Goal: Transaction & Acquisition: Book appointment/travel/reservation

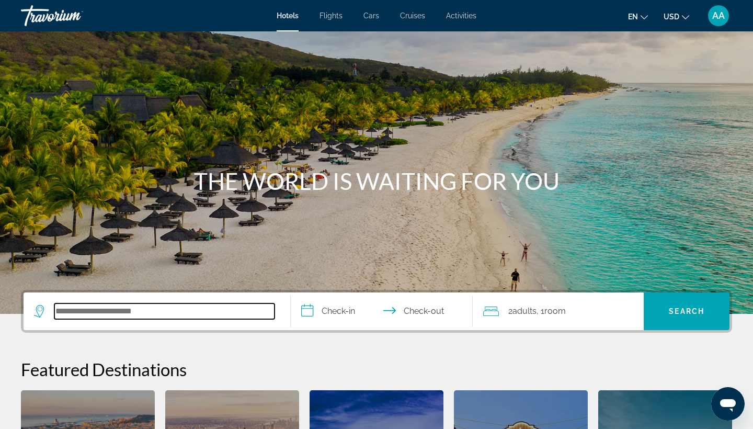
click at [87, 317] on input "Search hotel destination" at bounding box center [164, 311] width 220 height 16
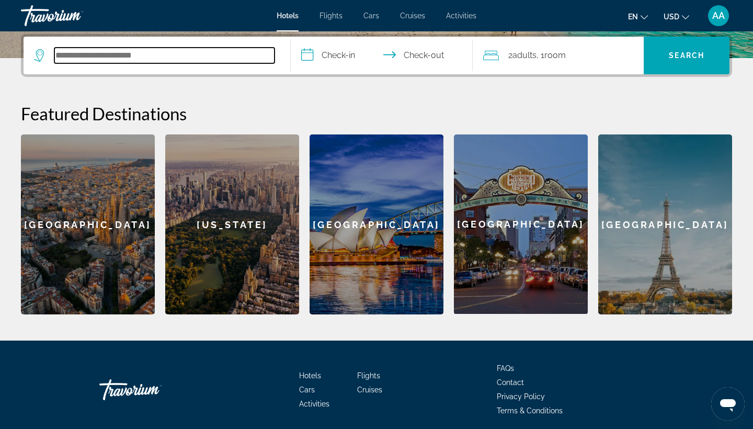
paste input "**********"
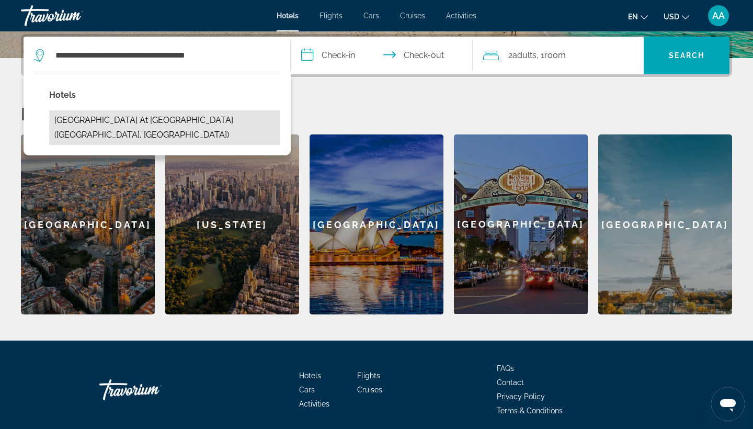
click at [216, 125] on button "[GEOGRAPHIC_DATA] at [GEOGRAPHIC_DATA] ([GEOGRAPHIC_DATA], [GEOGRAPHIC_DATA])" at bounding box center [164, 127] width 231 height 35
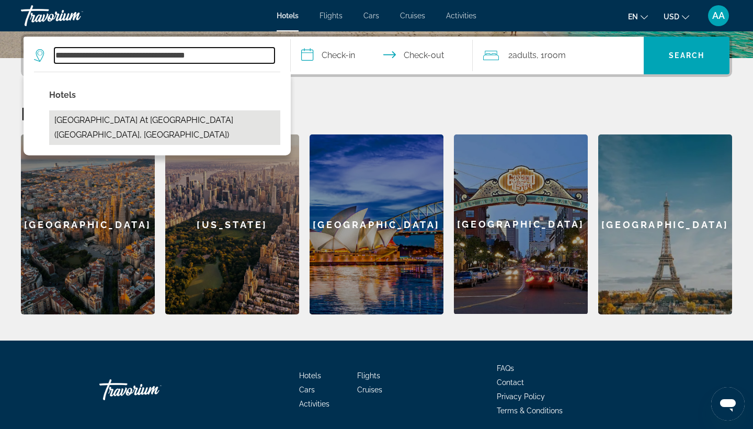
type input "**********"
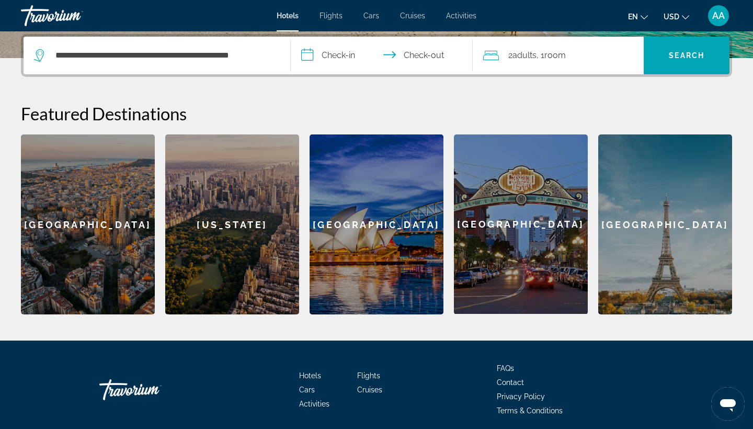
click at [351, 56] on input "**********" at bounding box center [384, 57] width 186 height 41
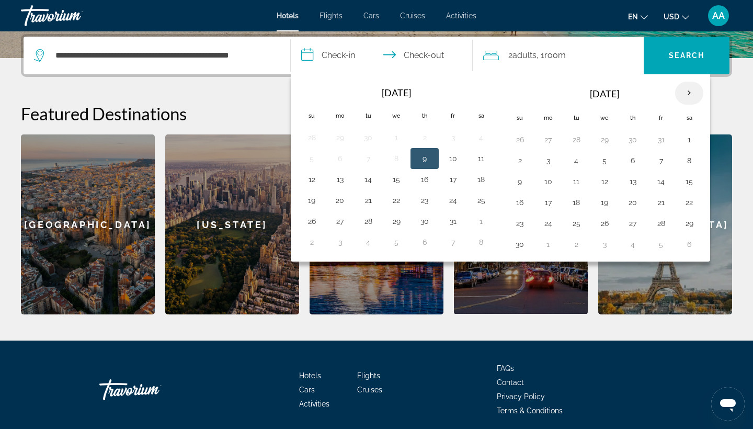
click at [691, 96] on th "Next month" at bounding box center [689, 93] width 28 height 23
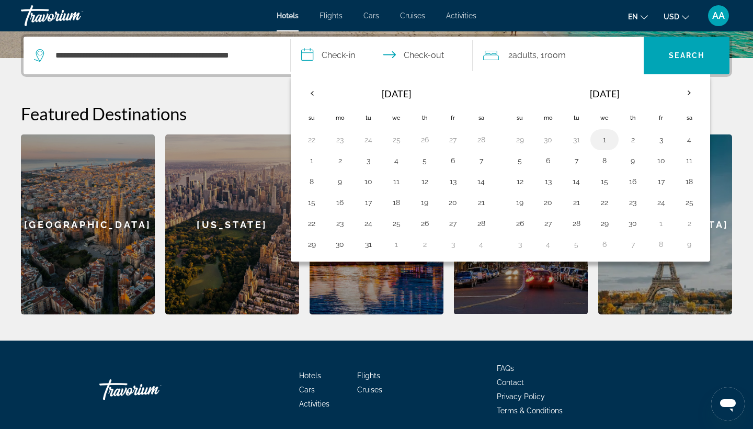
click at [605, 140] on button "1" at bounding box center [604, 139] width 17 height 15
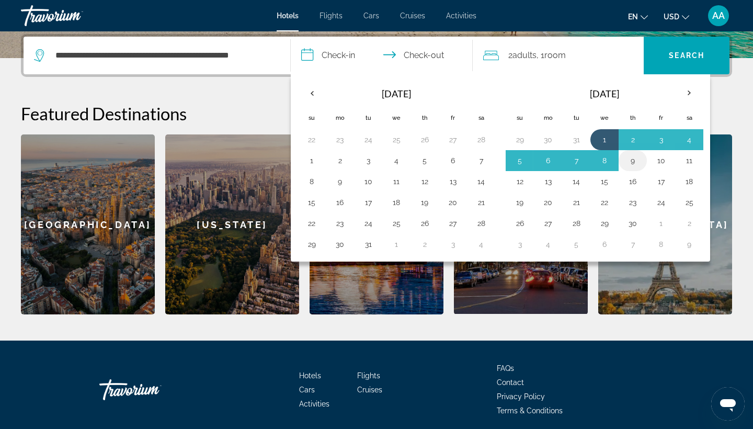
click at [633, 167] on button "9" at bounding box center [633, 160] width 17 height 15
type input "**********"
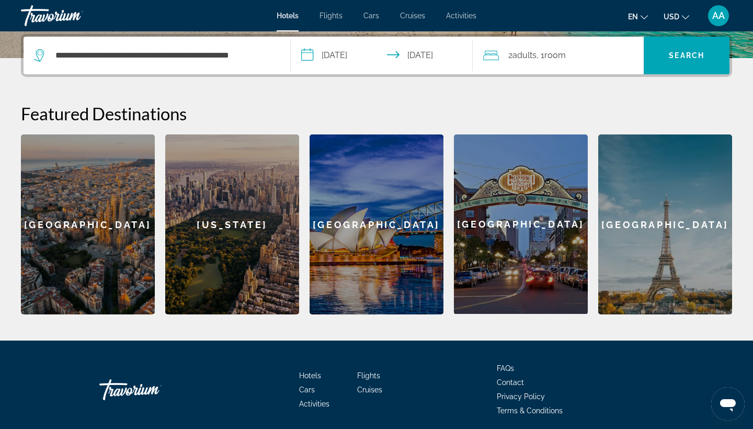
click at [581, 58] on div "2 Adult Adults , 1 Room rooms" at bounding box center [563, 55] width 161 height 15
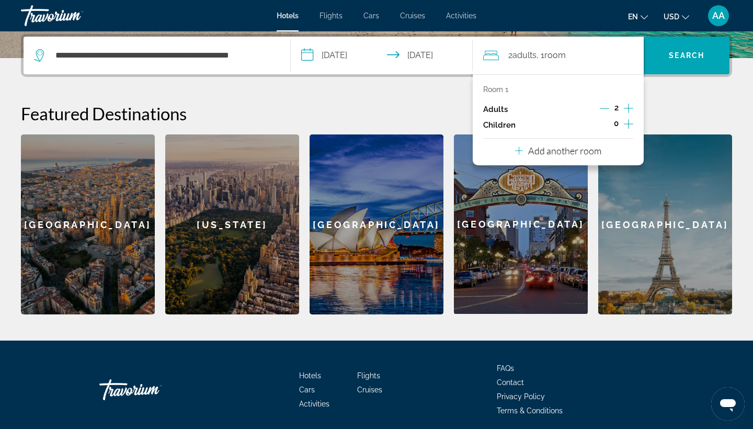
click at [607, 110] on icon "Decrement adults" at bounding box center [604, 108] width 9 height 9
click at [633, 130] on icon "Increment children" at bounding box center [628, 124] width 9 height 13
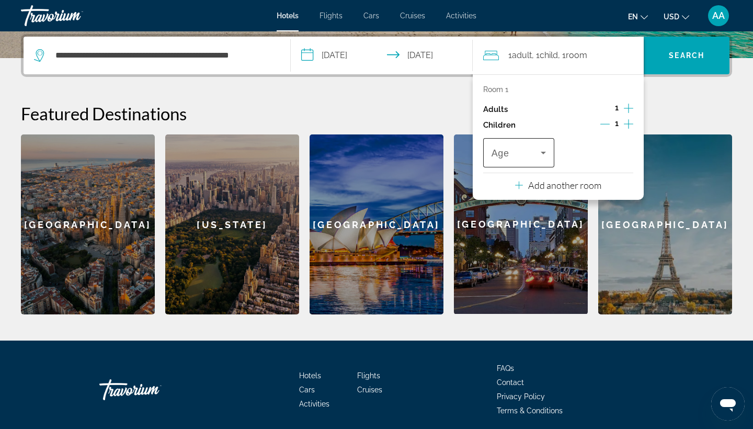
click at [544, 159] on icon "Travelers: 1 adult, 1 child" at bounding box center [543, 152] width 13 height 13
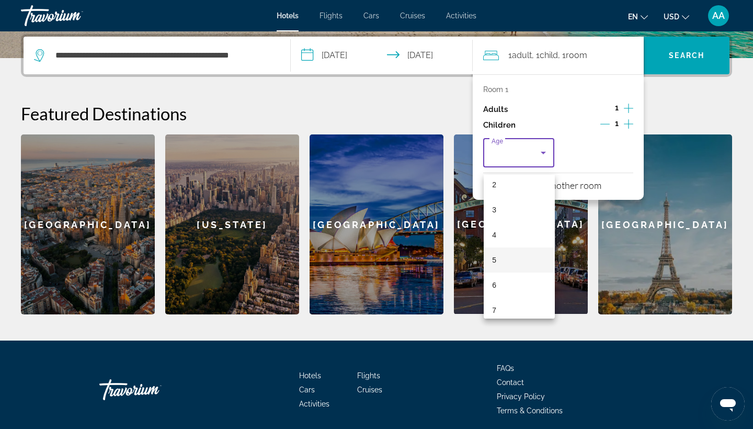
scroll to position [58, 0]
click at [516, 280] on mat-option "6" at bounding box center [519, 284] width 71 height 25
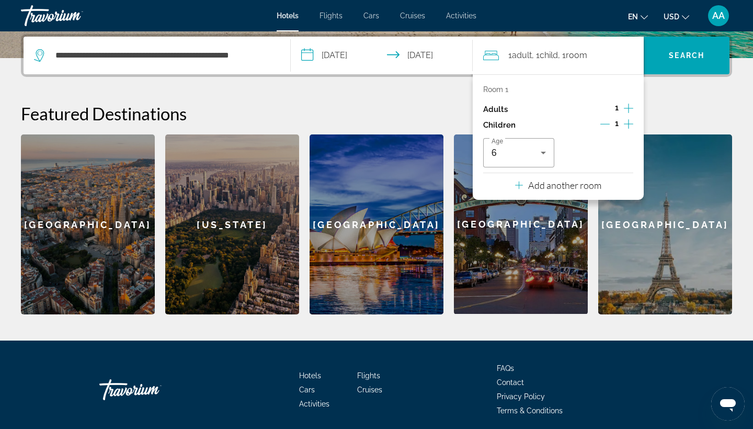
click at [628, 128] on icon "Increment children" at bounding box center [628, 124] width 9 height 13
click at [601, 159] on span "Travelers: 1 adult, 2 children" at bounding box center [595, 152] width 49 height 13
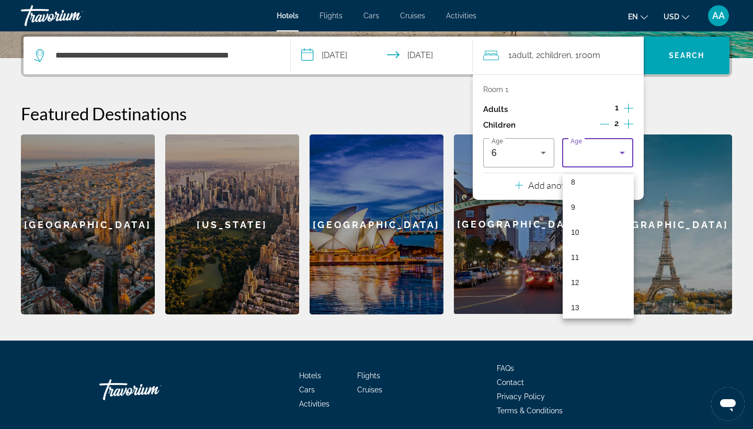
scroll to position [212, 0]
click at [589, 305] on mat-option "13" at bounding box center [598, 305] width 71 height 25
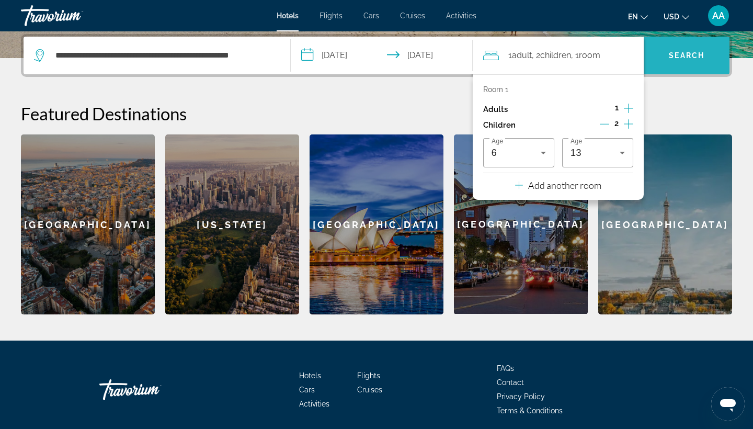
click at [682, 67] on span "Search" at bounding box center [687, 55] width 86 height 25
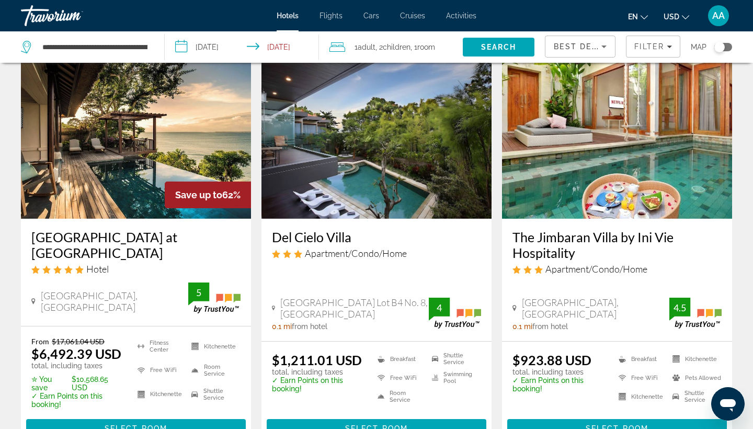
scroll to position [50, 0]
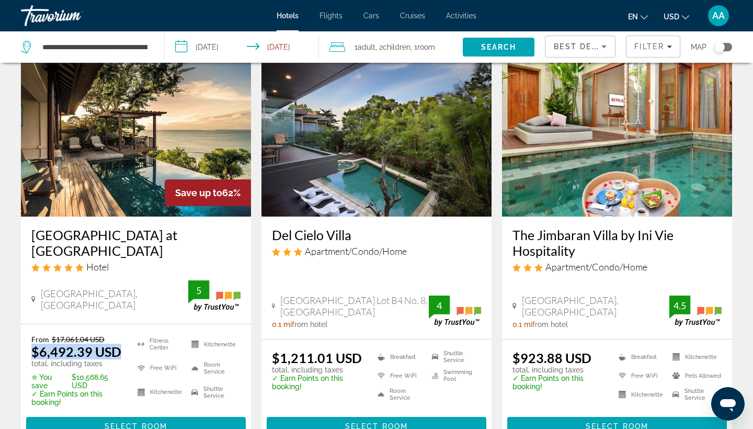
drag, startPoint x: 32, startPoint y: 349, endPoint x: 116, endPoint y: 352, distance: 83.2
click at [116, 352] on ins "$6,492.39 USD" at bounding box center [76, 352] width 90 height 16
click at [123, 332] on div "From $17,061.04 USD $6,492.39 USD total, including taxes ✮ You save $10,568.65 …" at bounding box center [136, 385] width 230 height 122
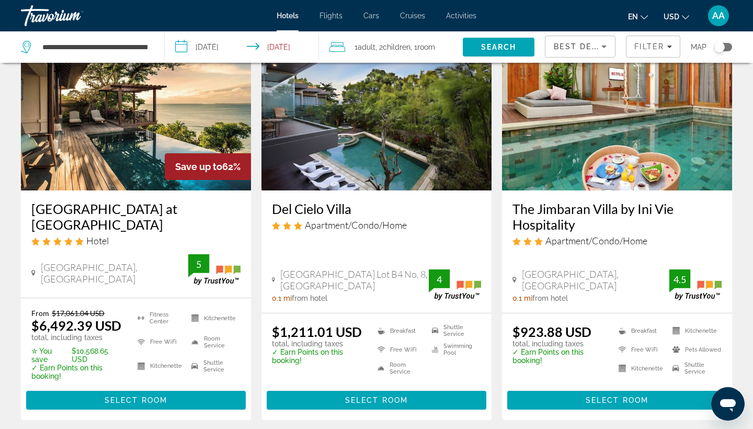
scroll to position [77, 0]
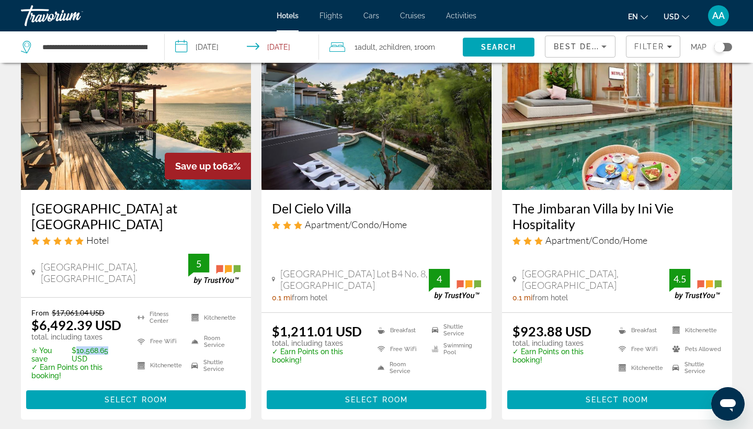
drag, startPoint x: 71, startPoint y: 352, endPoint x: 106, endPoint y: 352, distance: 35.1
click at [106, 352] on p "✮ You save $10,568.65 USD" at bounding box center [77, 354] width 93 height 17
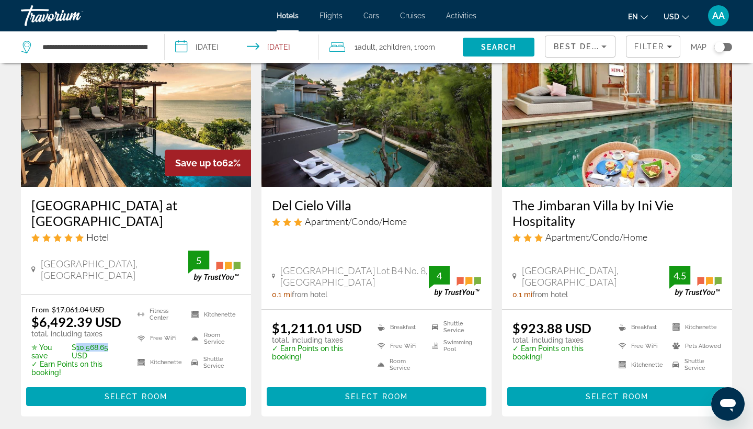
scroll to position [79, 0]
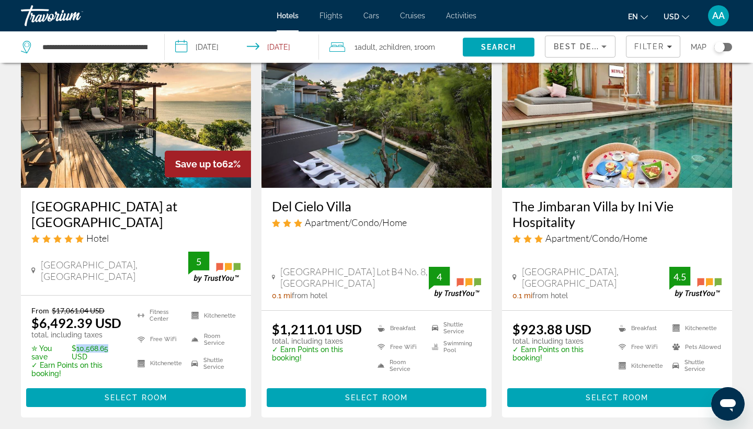
click at [121, 141] on img "Main content" at bounding box center [136, 103] width 230 height 167
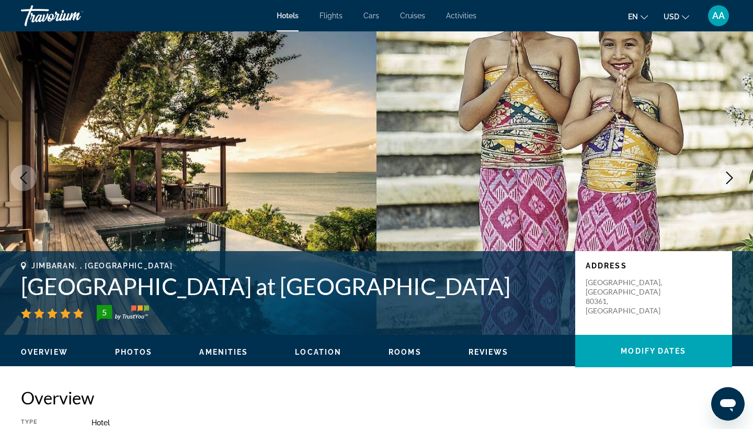
scroll to position [8, 0]
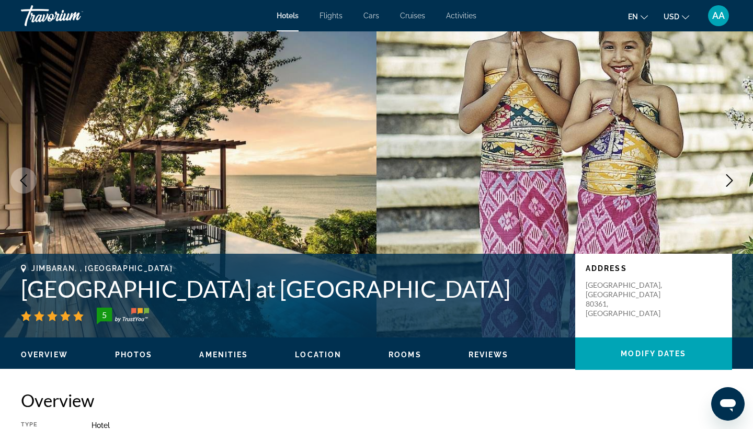
click at [731, 182] on icon "Next image" at bounding box center [730, 180] width 7 height 13
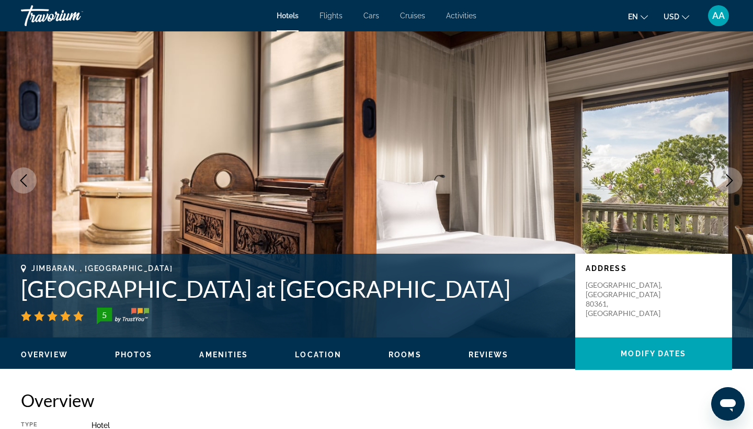
click at [731, 182] on icon "Next image" at bounding box center [730, 180] width 7 height 13
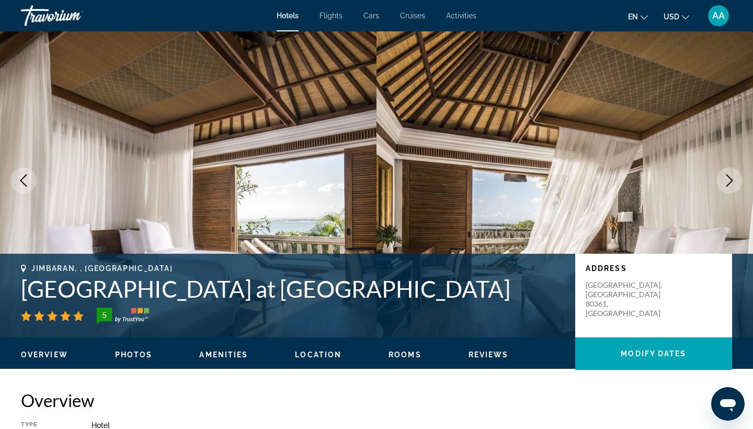
click at [731, 182] on icon "Next image" at bounding box center [730, 180] width 7 height 13
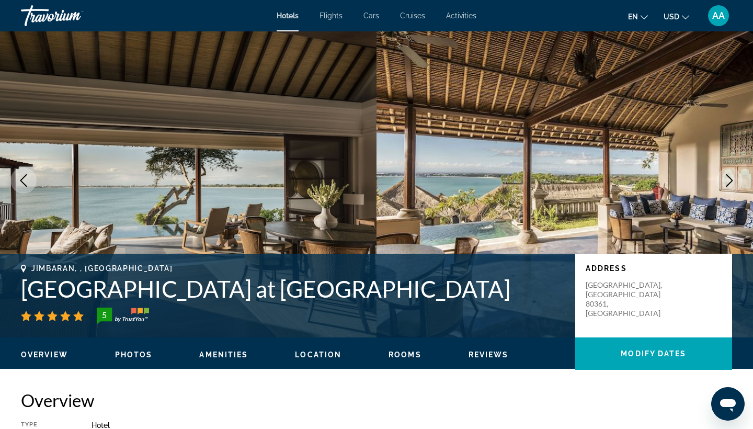
click at [731, 181] on icon "Next image" at bounding box center [730, 180] width 13 height 13
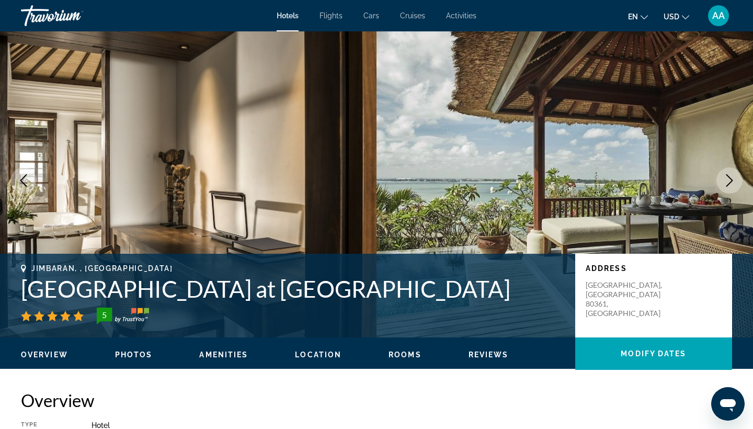
click at [731, 182] on icon "Next image" at bounding box center [730, 180] width 13 height 13
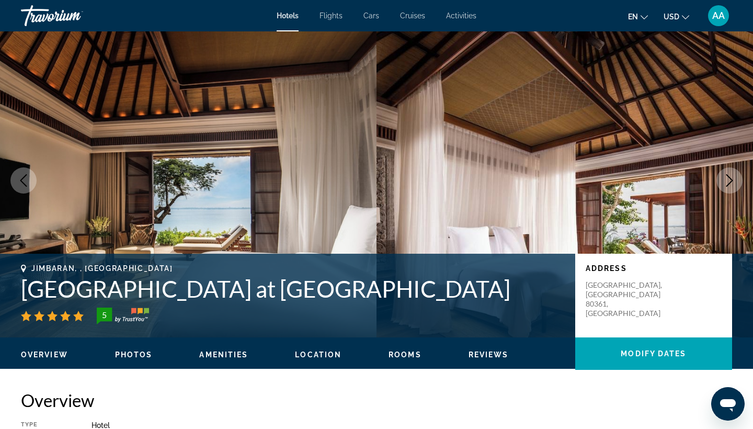
click at [731, 182] on icon "Next image" at bounding box center [730, 180] width 7 height 13
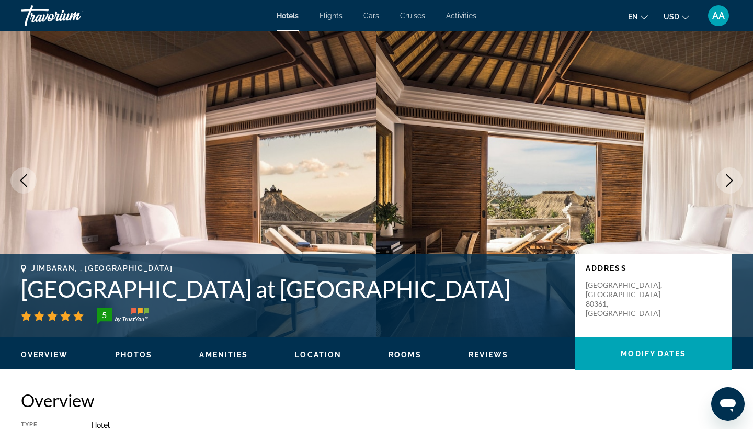
click at [731, 182] on icon "Next image" at bounding box center [730, 180] width 7 height 13
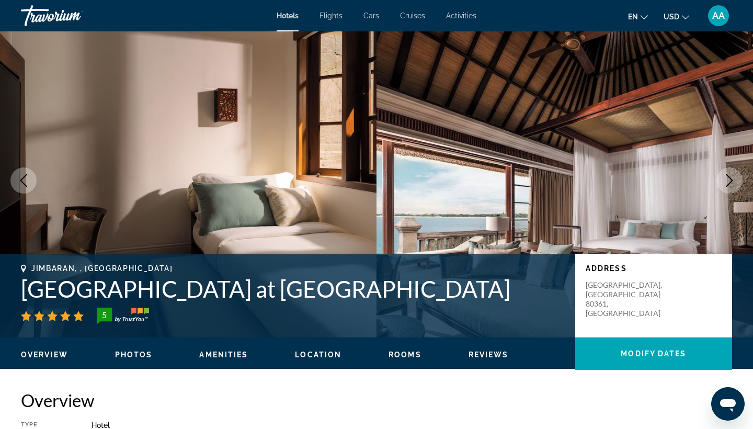
click at [731, 182] on icon "Next image" at bounding box center [730, 180] width 7 height 13
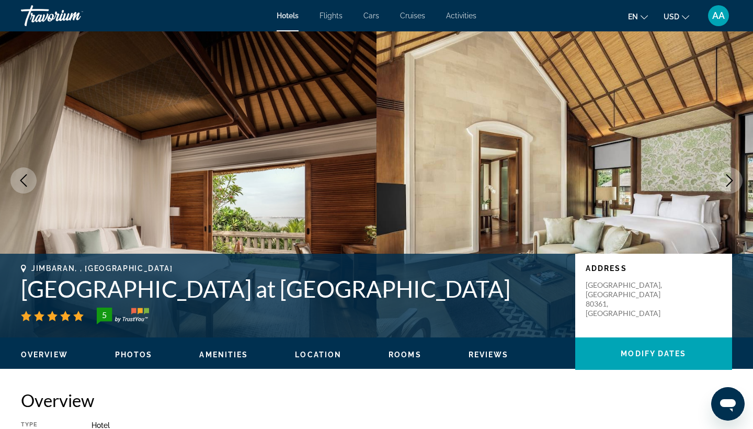
click at [731, 182] on icon "Next image" at bounding box center [730, 180] width 7 height 13
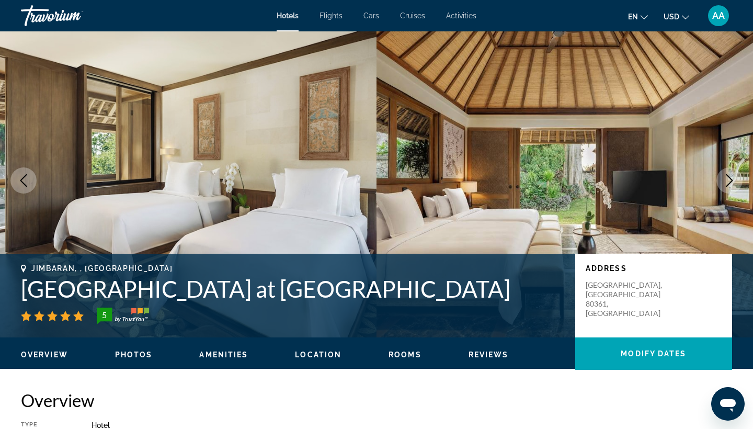
click at [731, 182] on icon "Next image" at bounding box center [730, 180] width 7 height 13
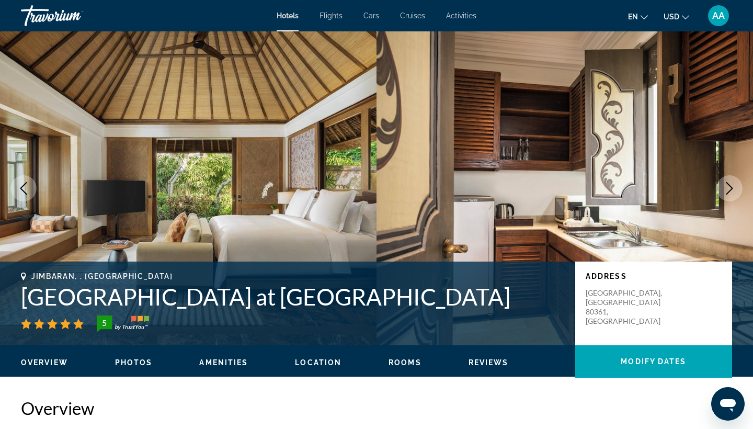
scroll to position [0, 0]
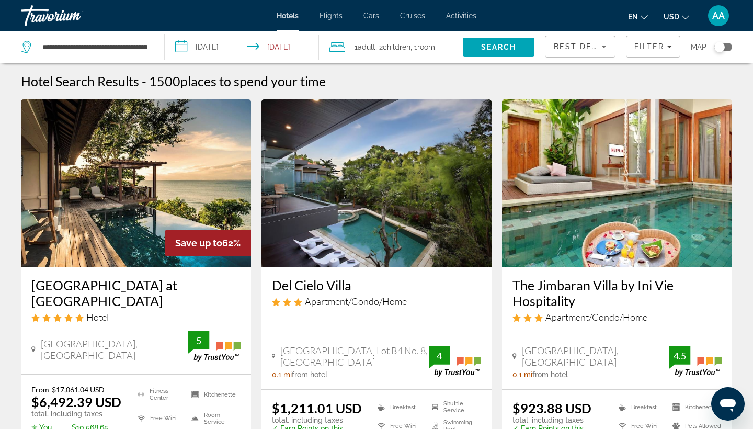
click at [226, 44] on input "**********" at bounding box center [244, 48] width 159 height 35
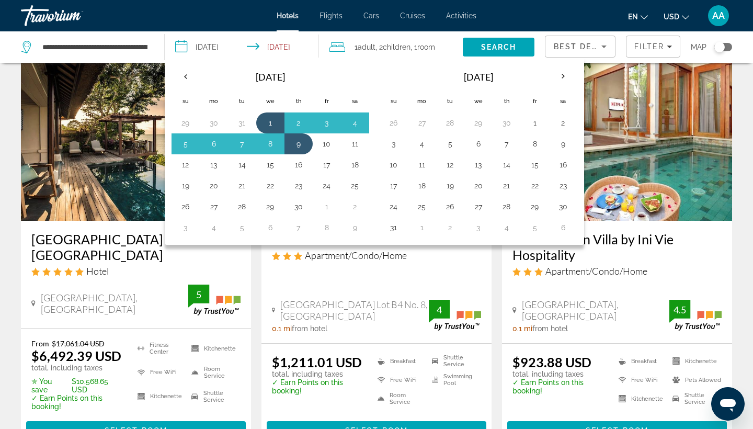
scroll to position [47, 0]
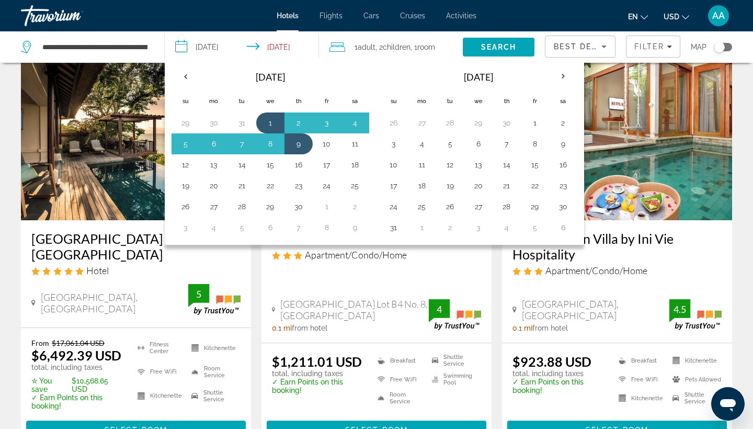
click at [330, 272] on div "Del Cielo Villa Apartment/Condo/Home [GEOGRAPHIC_DATA] Lot B4 No. 8, Jimbaran 0…" at bounding box center [377, 281] width 230 height 122
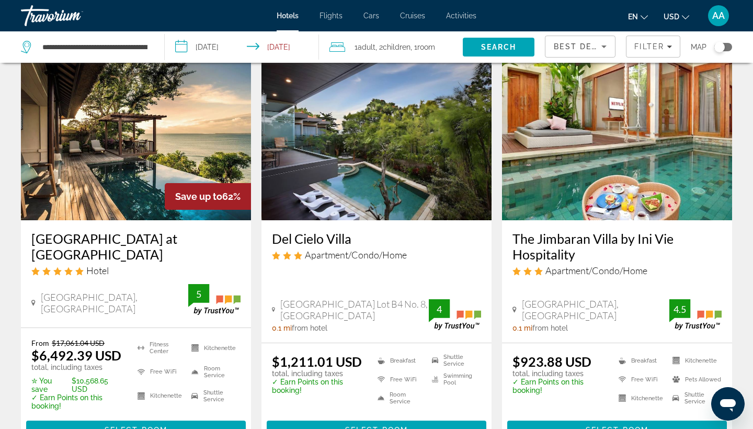
drag, startPoint x: 358, startPoint y: 237, endPoint x: 336, endPoint y: 237, distance: 22.5
click at [224, 46] on input "**********" at bounding box center [244, 48] width 159 height 35
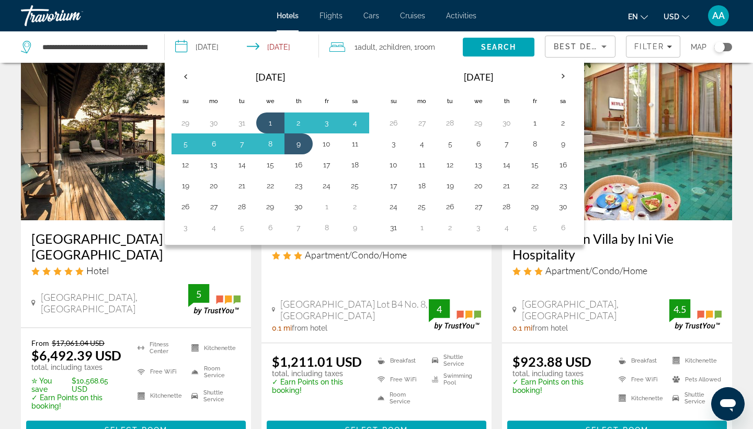
click at [102, 269] on span "Hotel" at bounding box center [97, 271] width 22 height 12
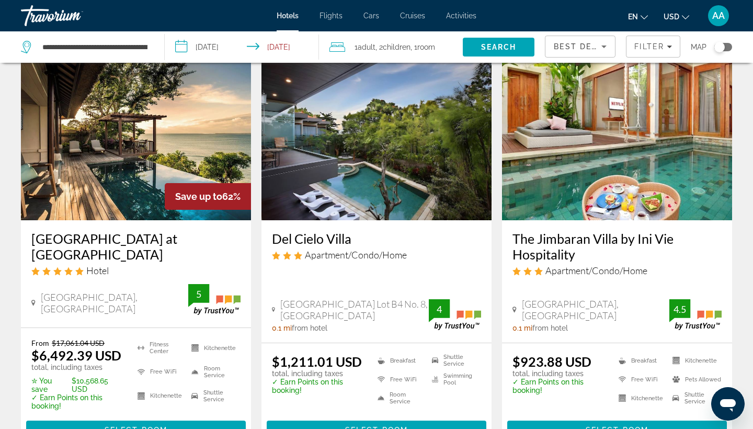
click at [153, 151] on img "Main content" at bounding box center [136, 136] width 230 height 167
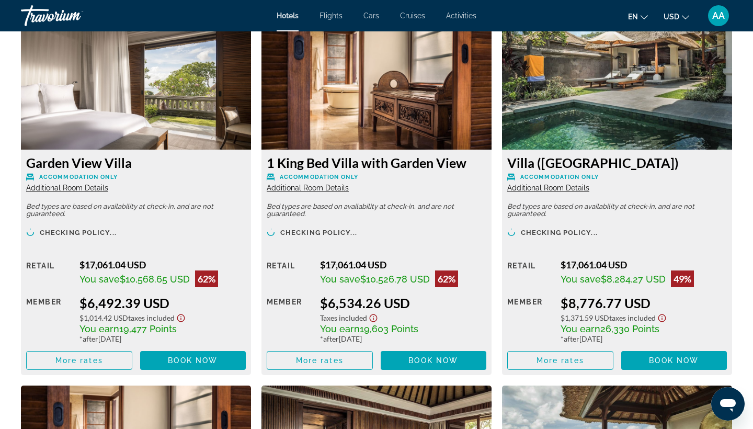
scroll to position [1465, 0]
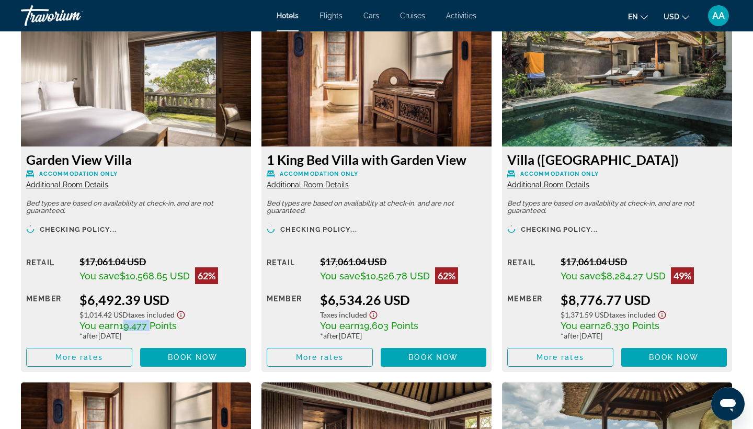
drag, startPoint x: 122, startPoint y: 331, endPoint x: 151, endPoint y: 331, distance: 28.8
click at [151, 331] on span "19,477 Points" at bounding box center [148, 325] width 58 height 11
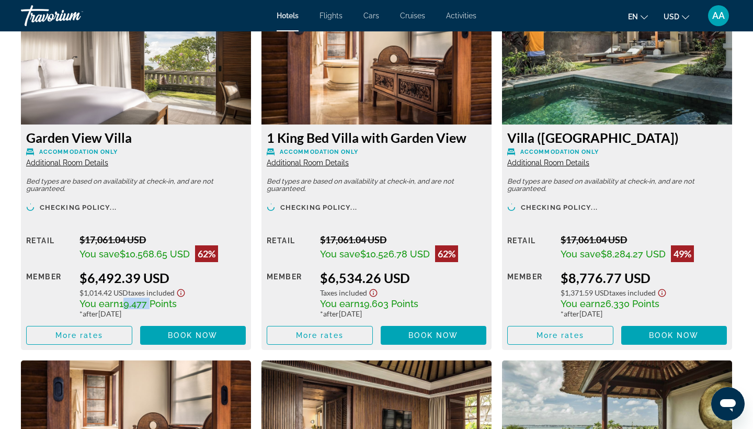
scroll to position [1489, 0]
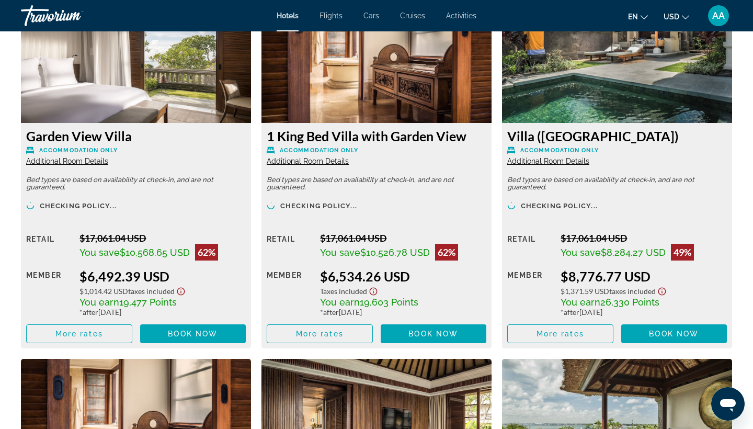
click at [220, 290] on div "$1,014.42 USD Taxes included" at bounding box center [163, 290] width 166 height 12
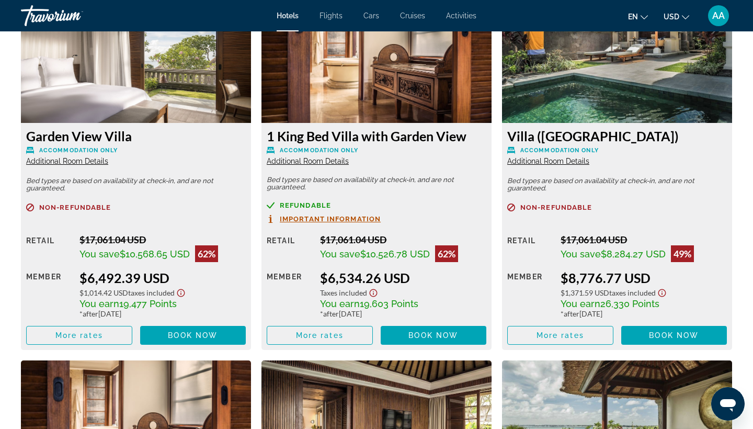
click at [185, 91] on img "Main content" at bounding box center [136, 57] width 230 height 131
click at [159, 120] on img "Main content" at bounding box center [136, 57] width 230 height 131
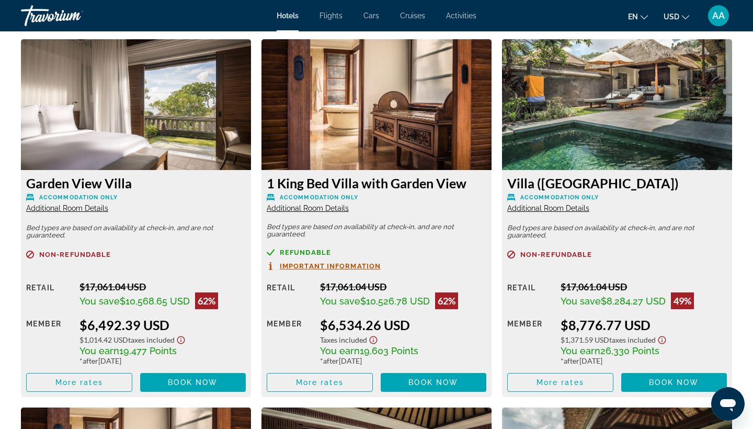
scroll to position [1441, 0]
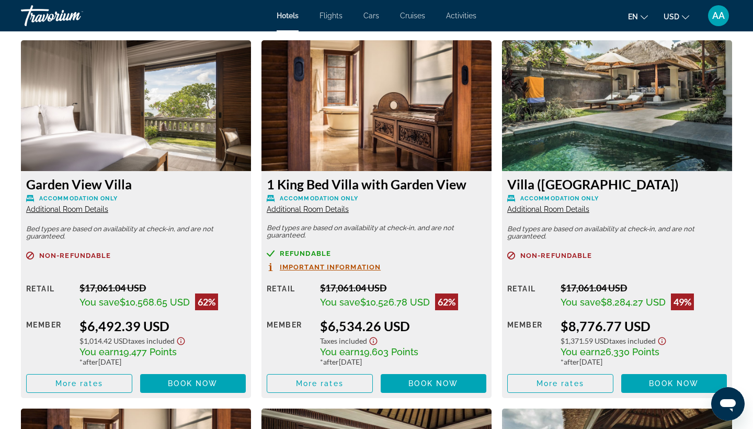
click at [63, 92] on img "Main content" at bounding box center [136, 105] width 230 height 131
drag, startPoint x: 183, startPoint y: 361, endPoint x: 136, endPoint y: 361, distance: 47.1
click at [136, 357] on div "You earn 19,477 Points" at bounding box center [163, 352] width 166 height 12
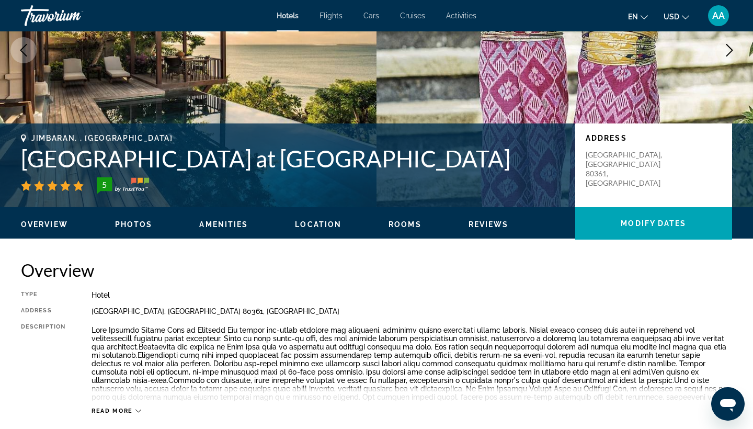
scroll to position [133, 0]
